Goal: Browse casually: Explore the website without a specific task or goal

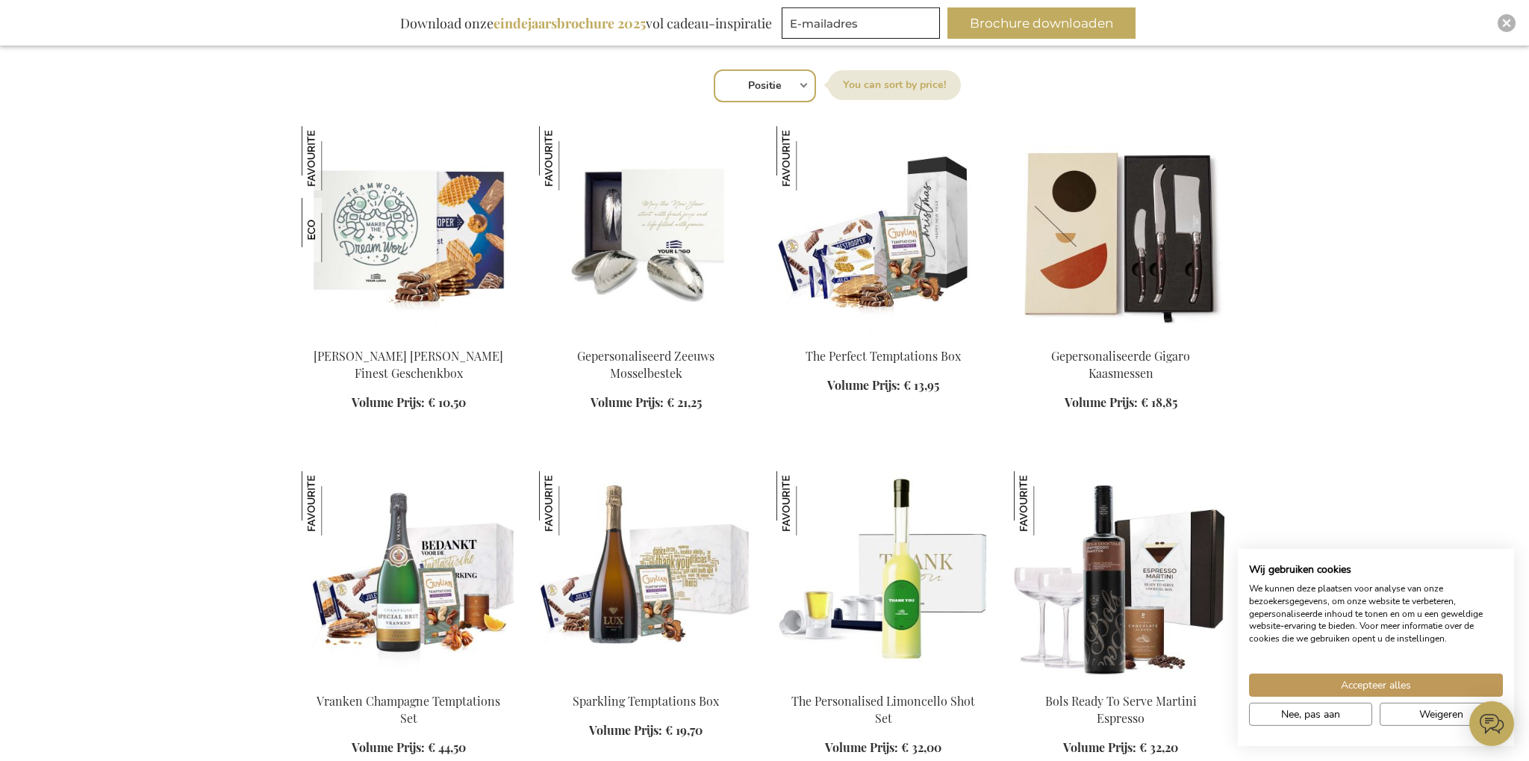
scroll to position [552, 0]
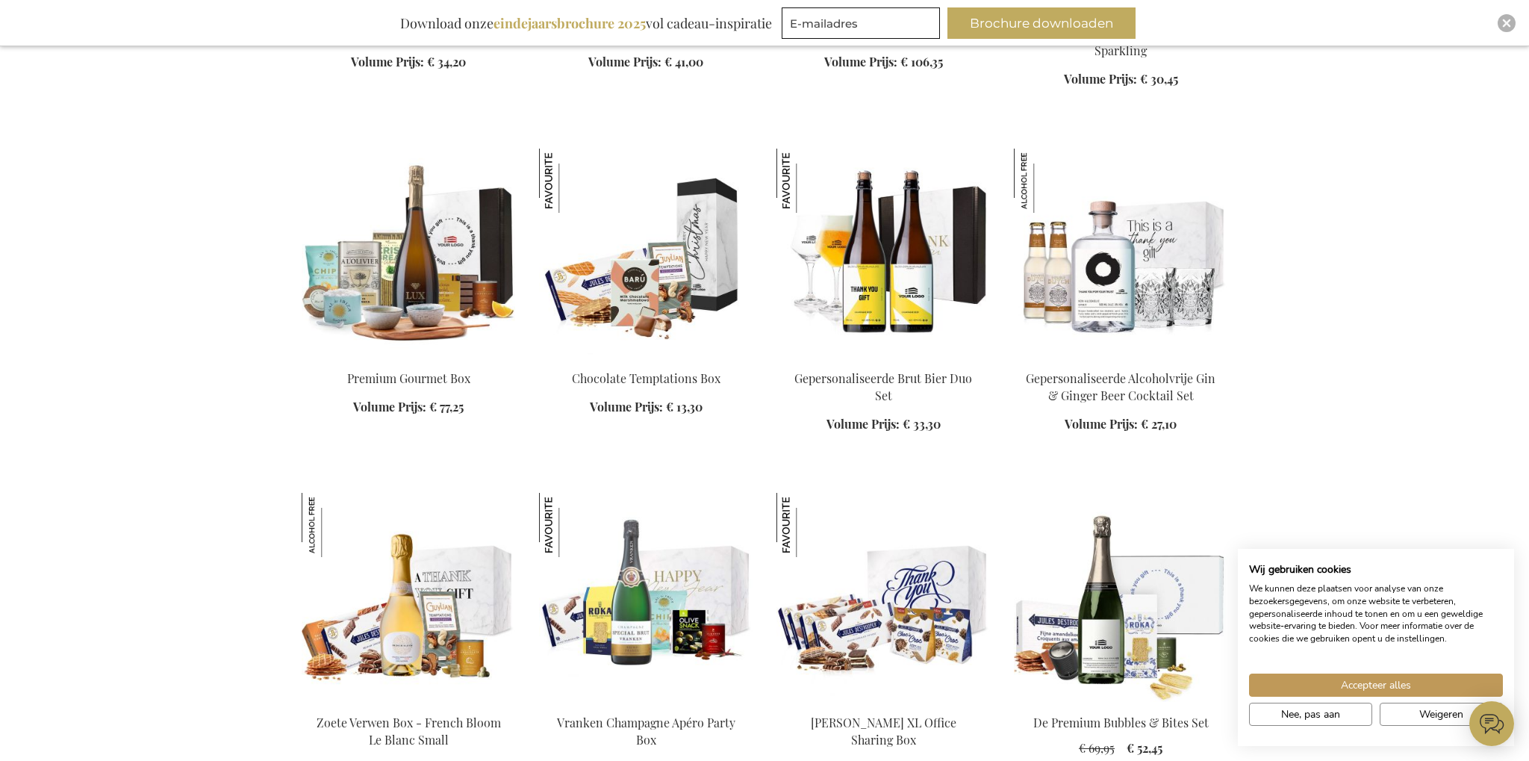
scroll to position [2681, 0]
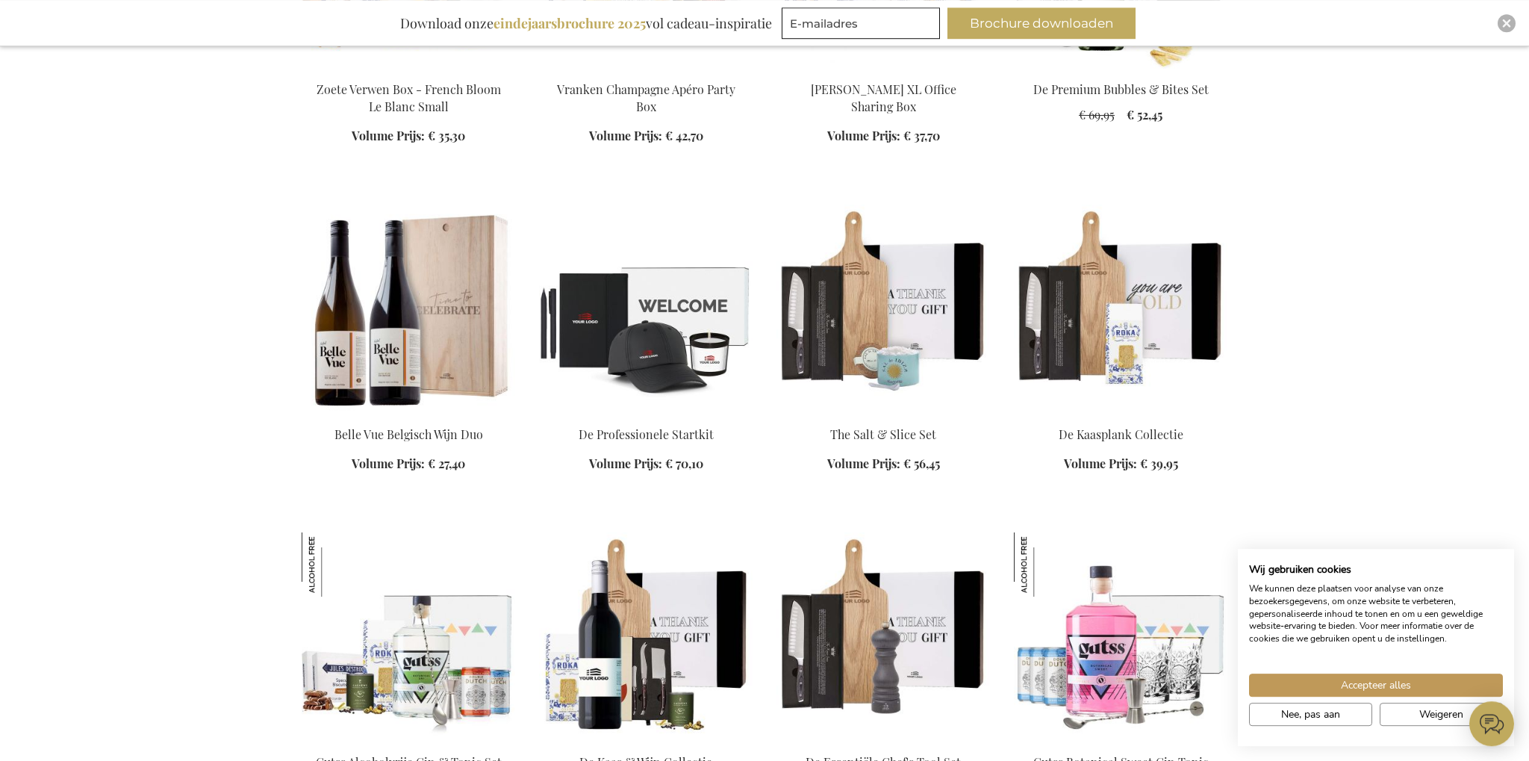
scroll to position [2917, 0]
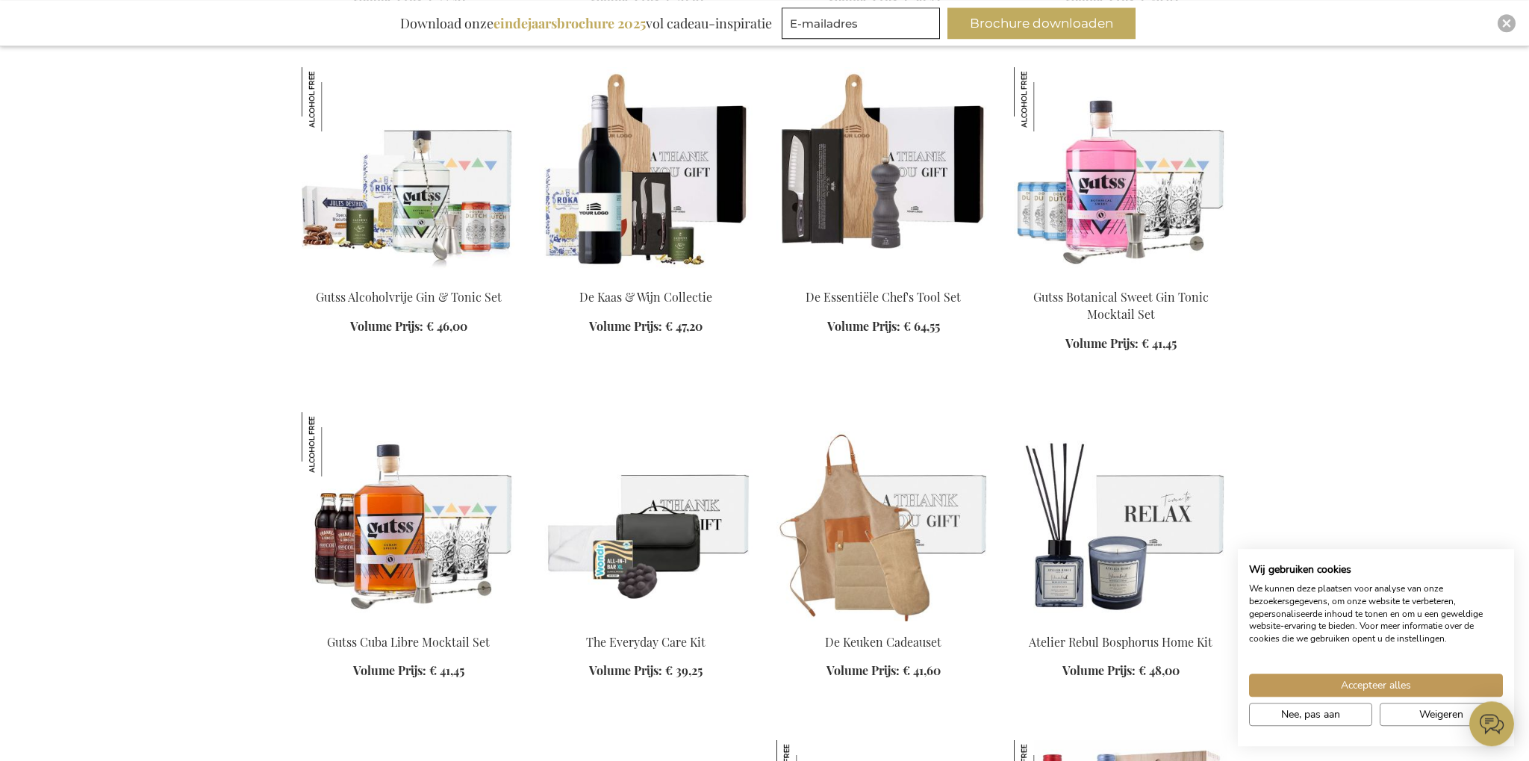
scroll to position [3312, 0]
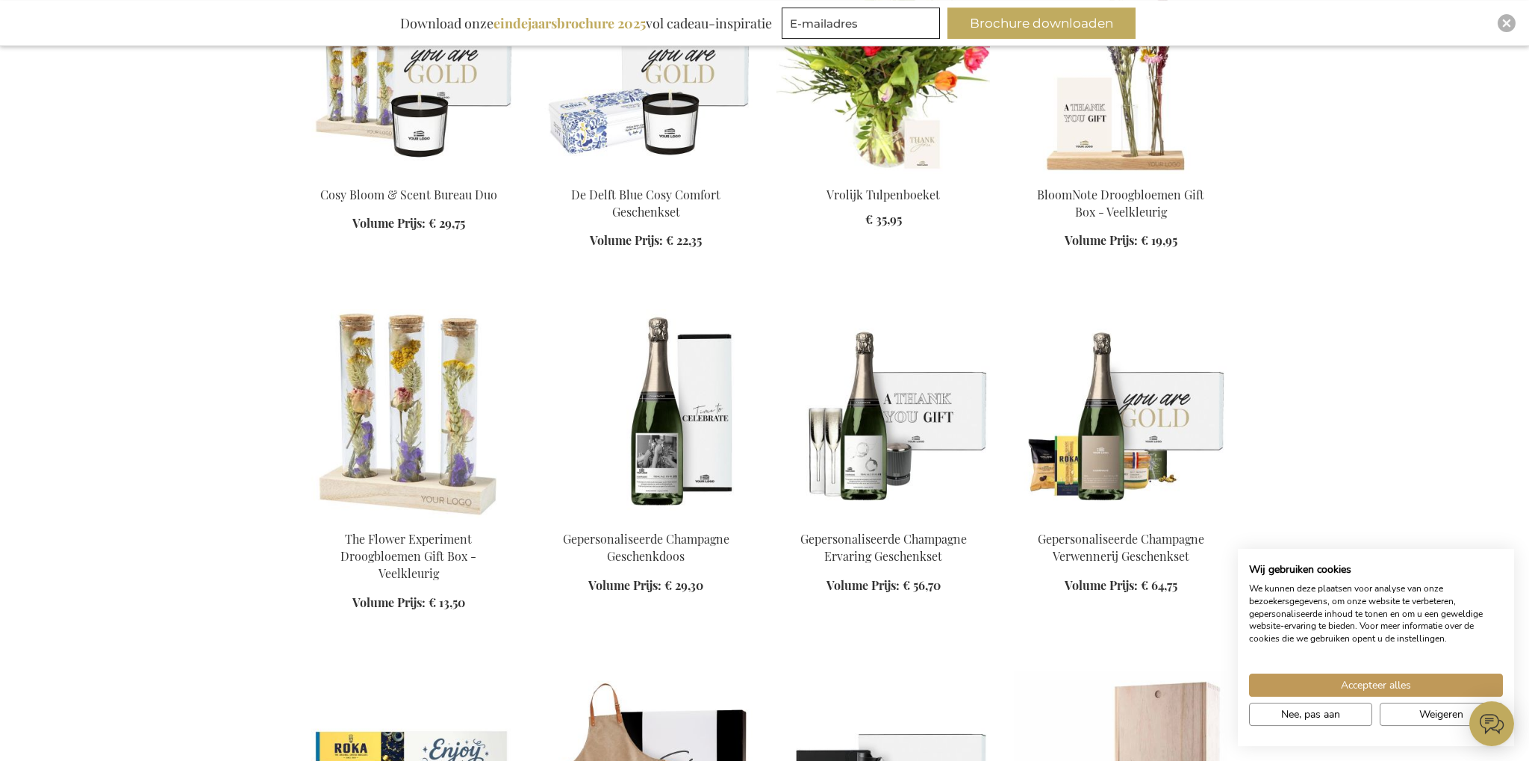
scroll to position [4652, 0]
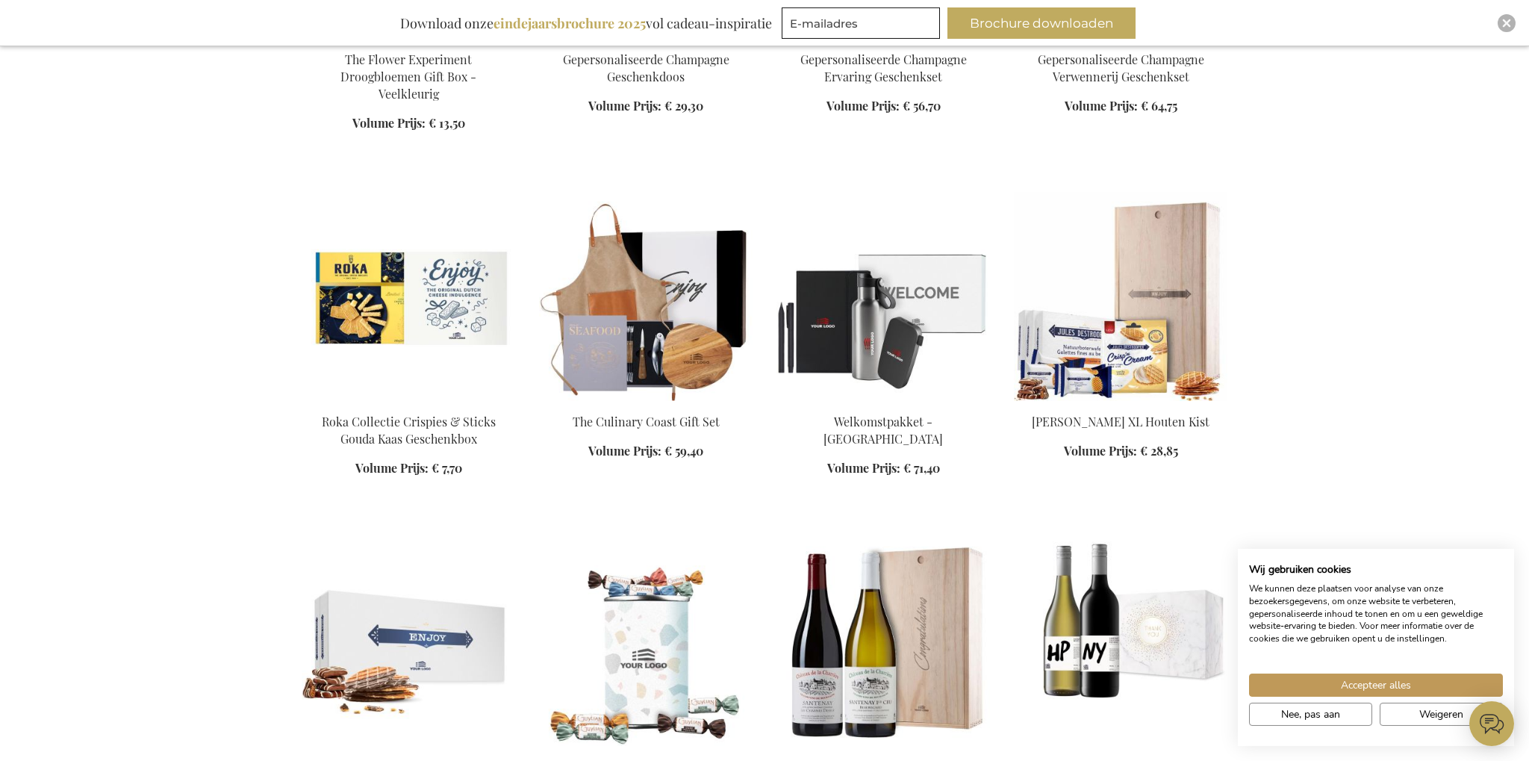
scroll to position [4889, 0]
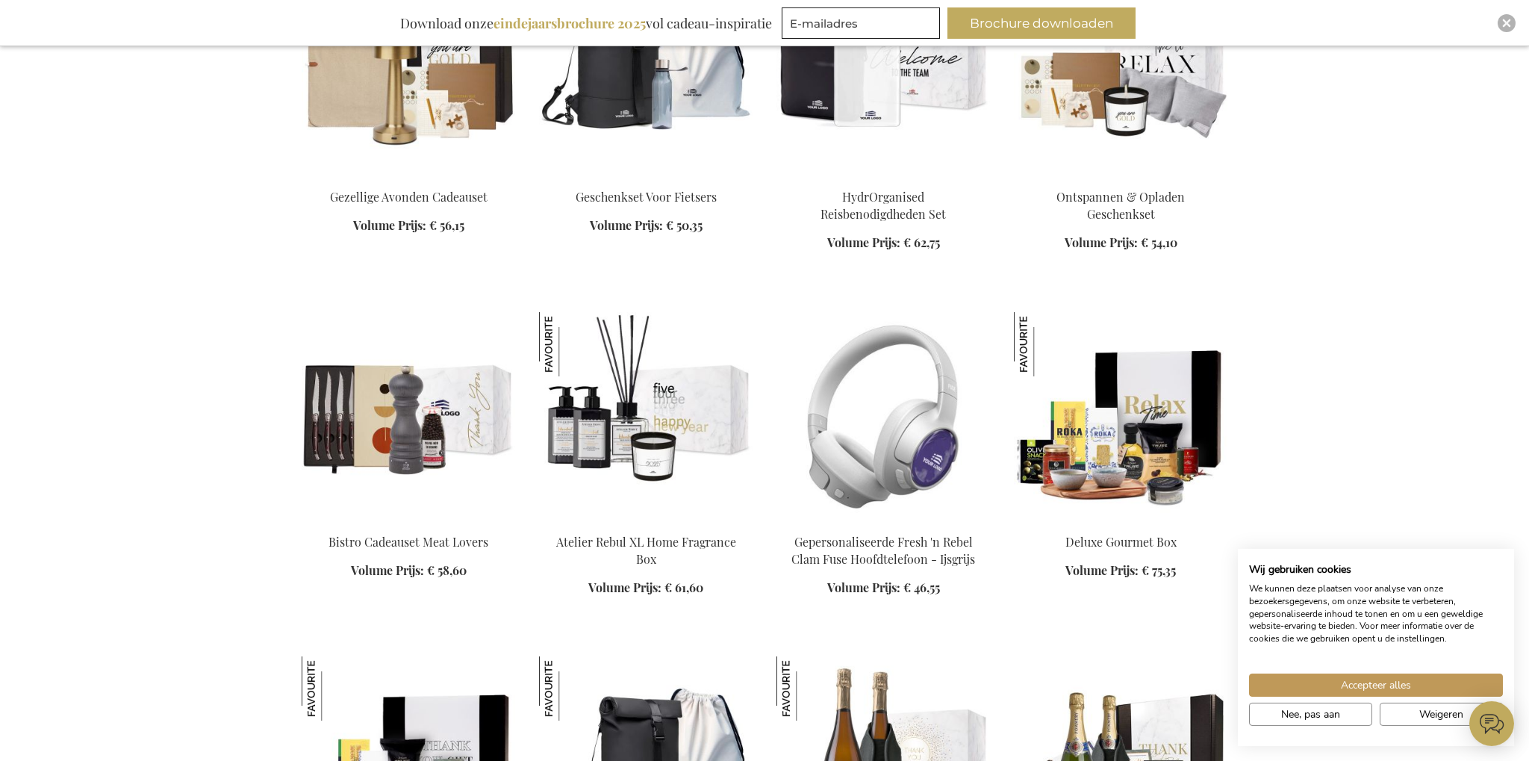
scroll to position [6308, 0]
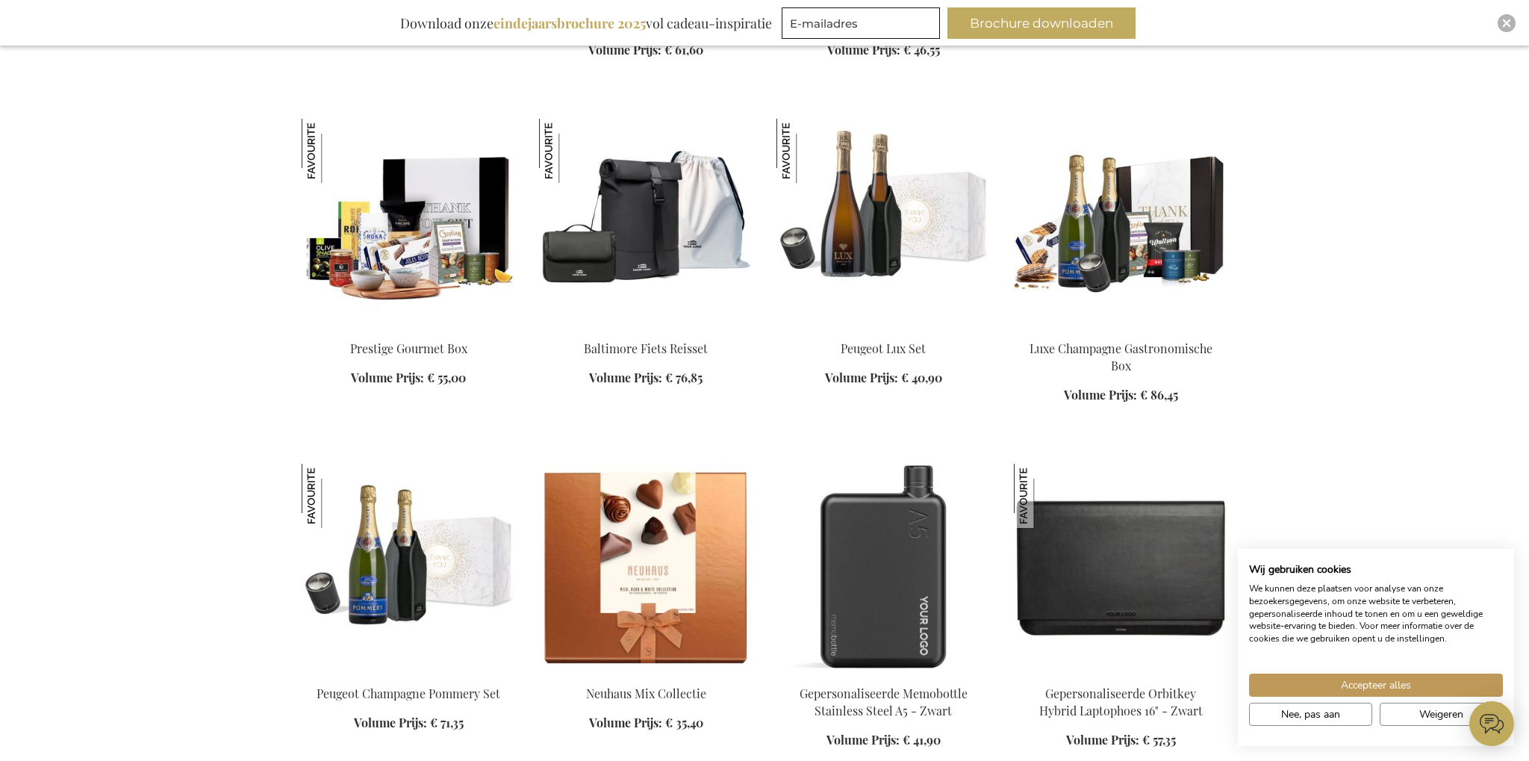
scroll to position [7017, 0]
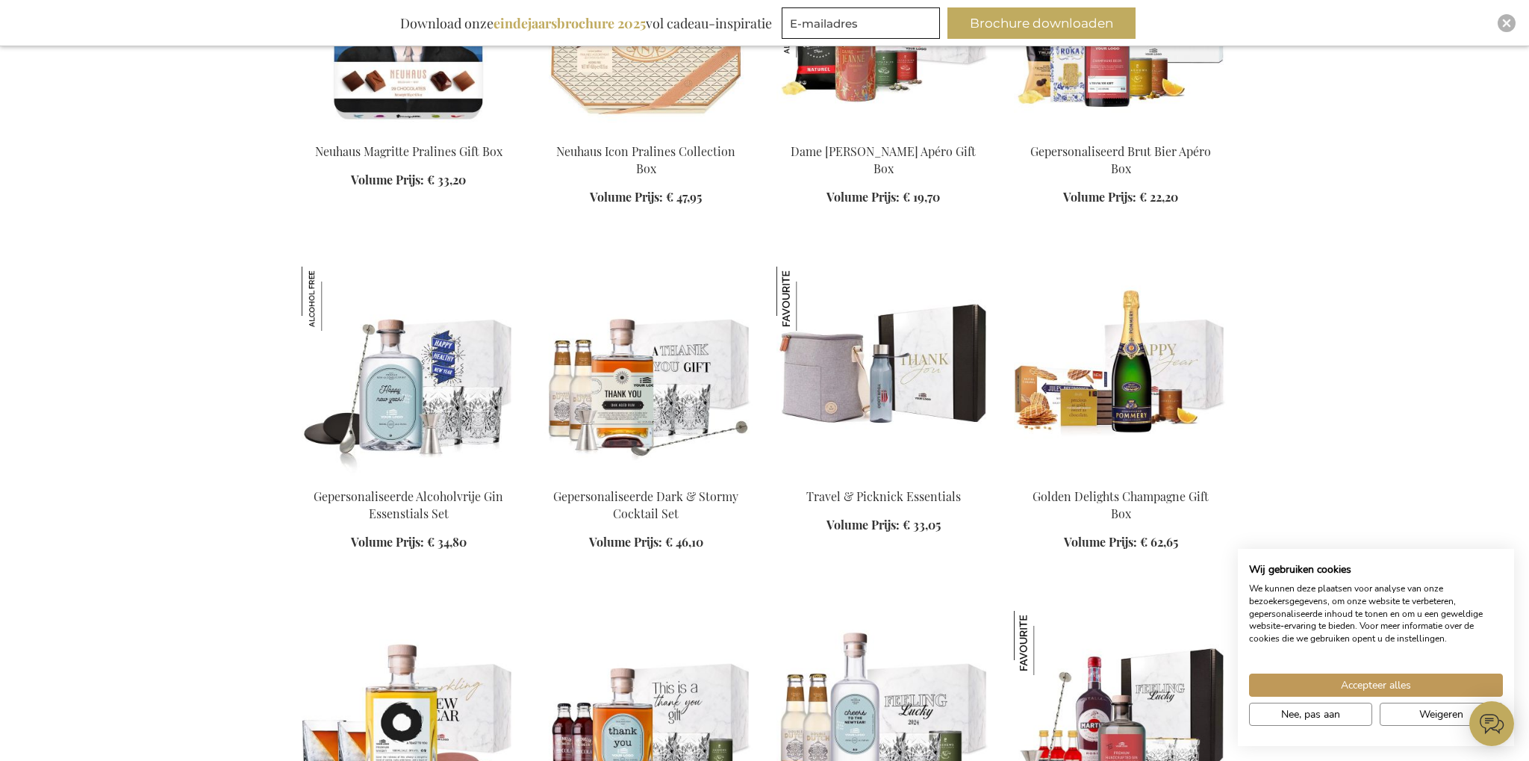
scroll to position [8594, 0]
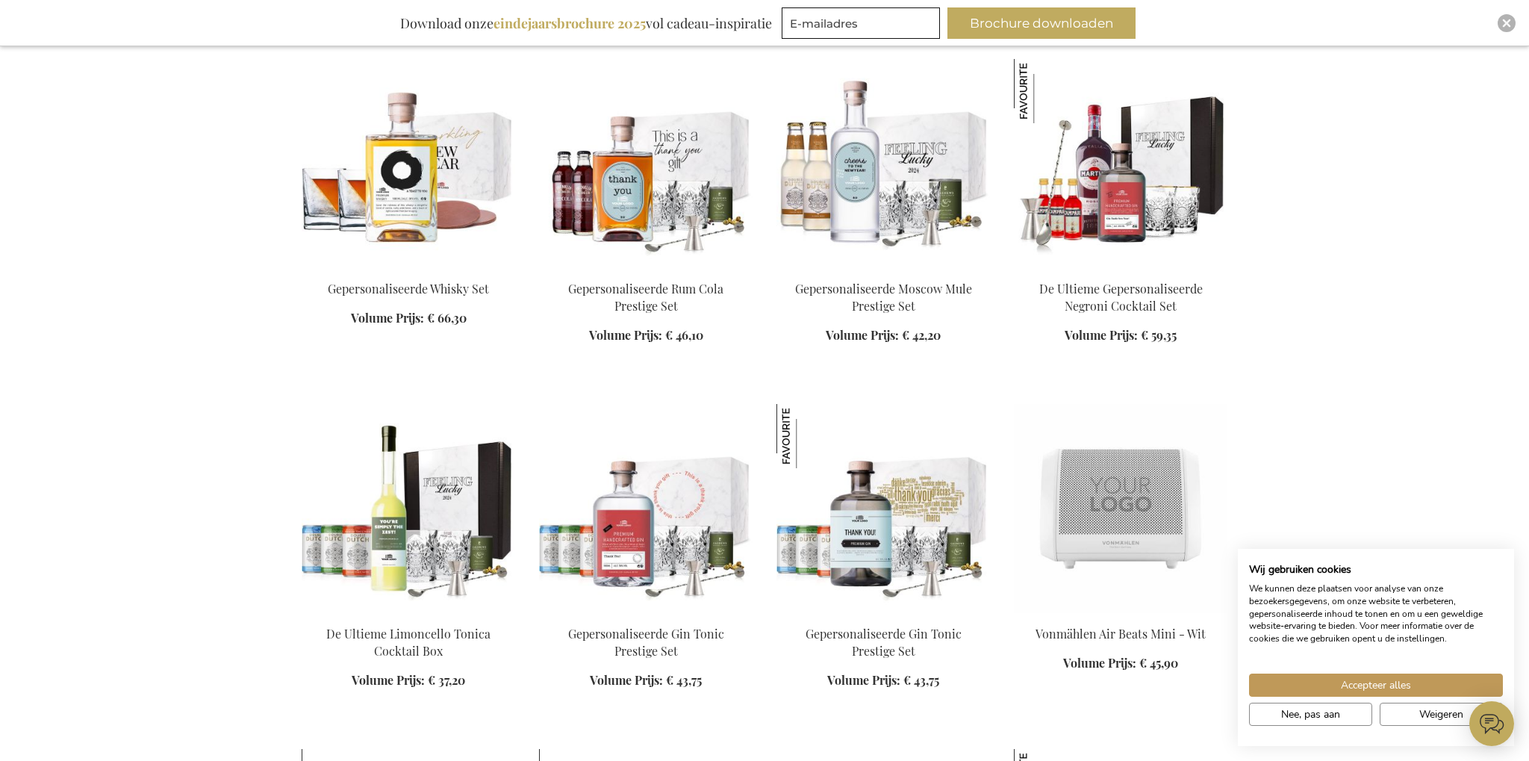
scroll to position [9304, 0]
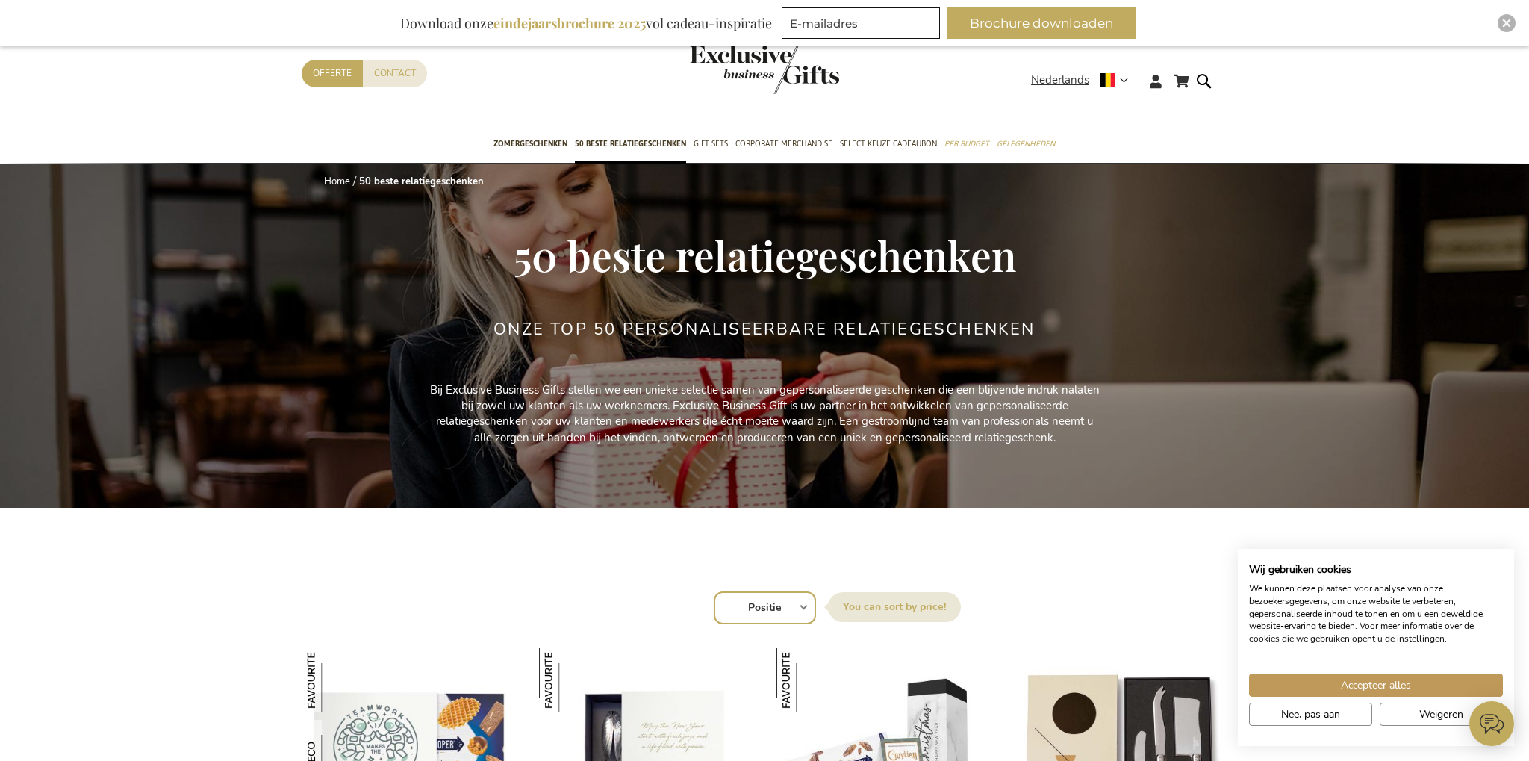
drag, startPoint x: 182, startPoint y: 631, endPoint x: 308, endPoint y: 95, distance: 550.8
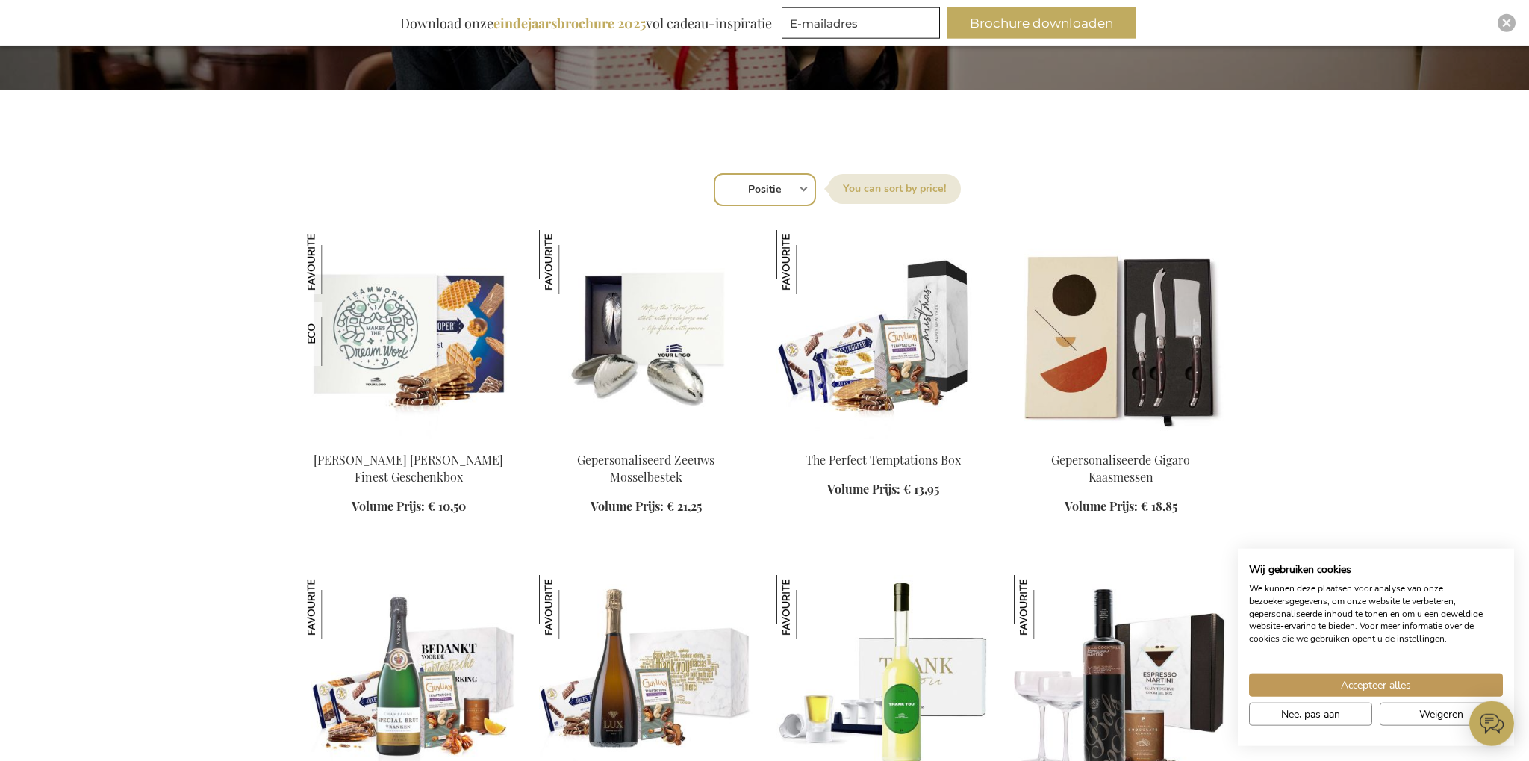
scroll to position [473, 0]
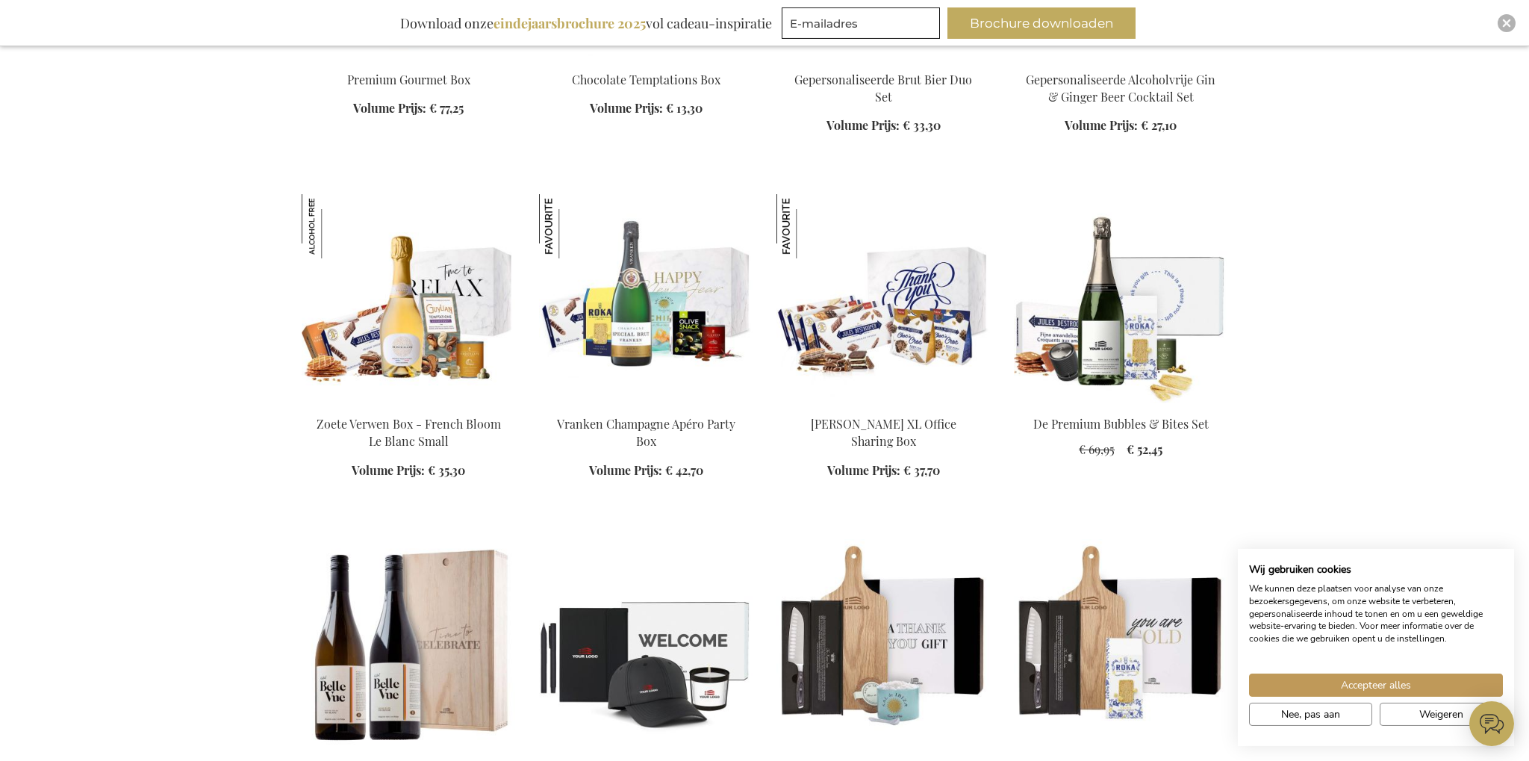
scroll to position [2444, 0]
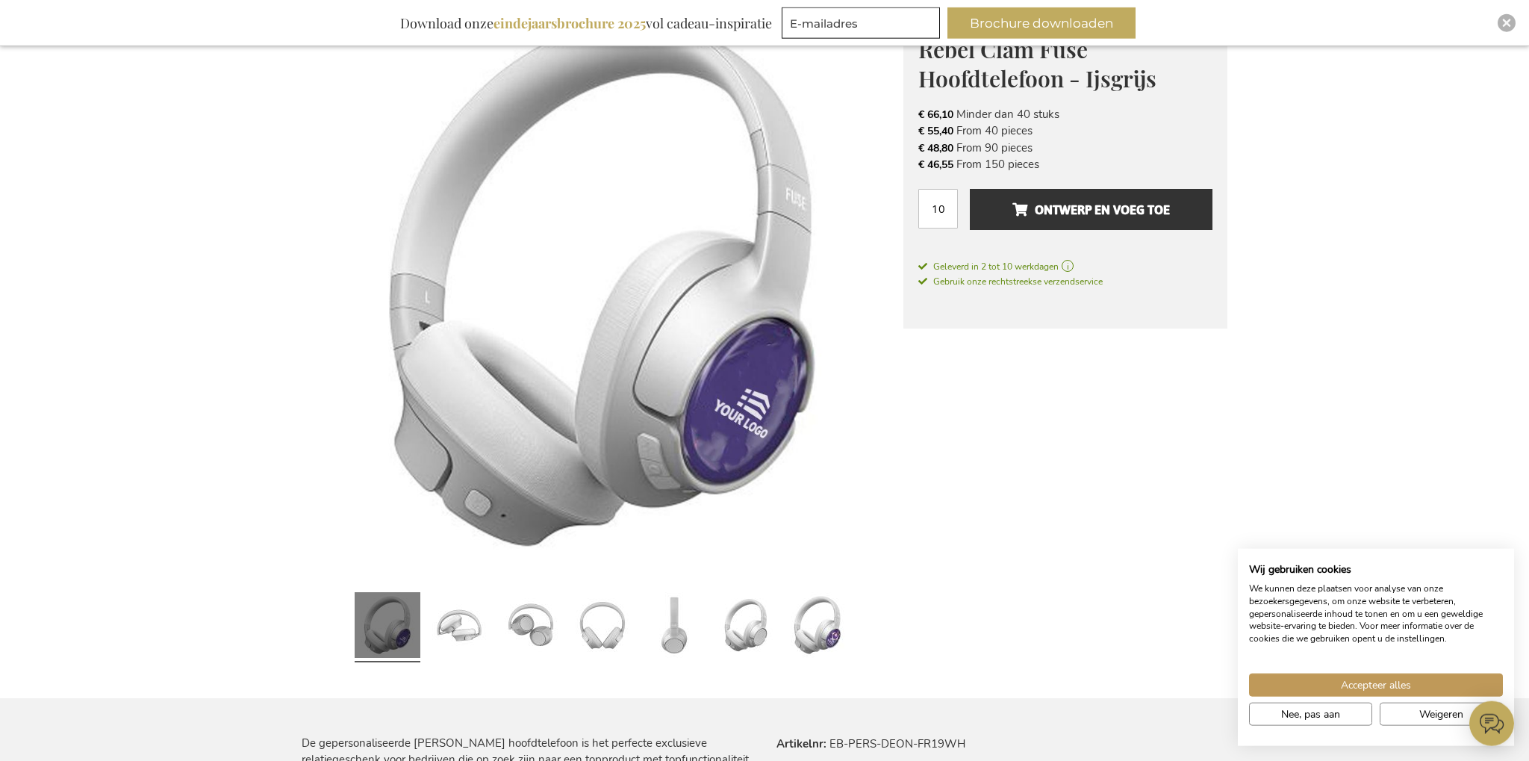
scroll to position [236, 0]
